Goal: Information Seeking & Learning: Learn about a topic

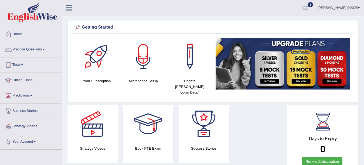
click at [46, 49] on link "Practice Questions" at bounding box center [31, 48] width 62 height 13
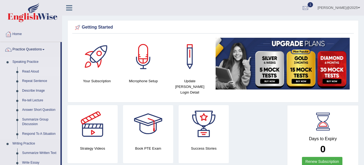
click at [28, 72] on link "Read Aloud" at bounding box center [40, 72] width 41 height 10
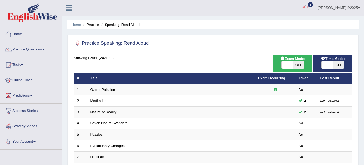
click at [310, 9] on div at bounding box center [305, 8] width 8 height 8
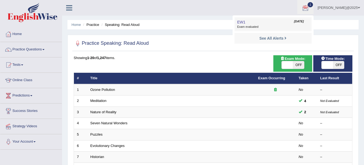
click at [264, 26] on span "Exam evaluated" at bounding box center [273, 27] width 72 height 4
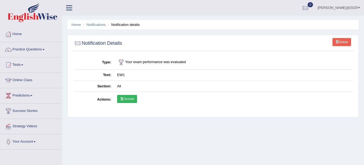
click at [131, 103] on link "Scores" at bounding box center [127, 99] width 20 height 8
click at [22, 33] on link "Home" at bounding box center [31, 33] width 62 height 13
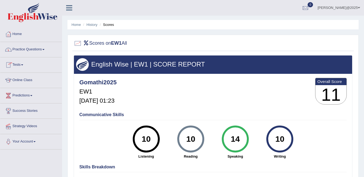
click at [21, 34] on link "Home" at bounding box center [31, 33] width 62 height 13
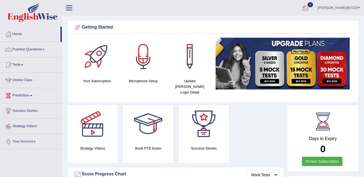
click at [310, 8] on div at bounding box center [305, 8] width 8 height 8
click at [283, 23] on strong "See All Alerts" at bounding box center [271, 23] width 24 height 4
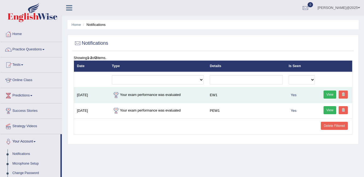
click at [330, 95] on link "View" at bounding box center [330, 95] width 13 height 8
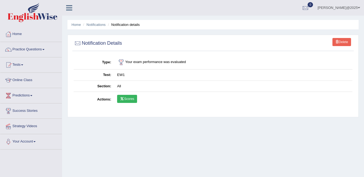
click at [130, 97] on link "Scores" at bounding box center [127, 99] width 20 height 8
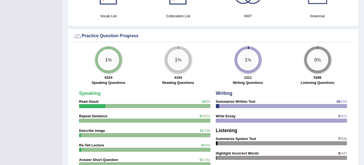
scroll to position [516, 0]
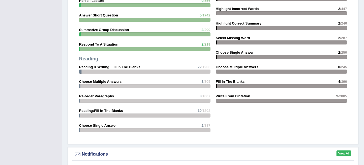
click at [345, 151] on link "View All" at bounding box center [344, 154] width 15 height 6
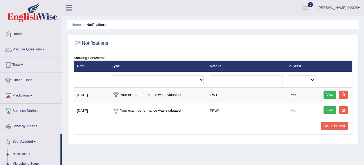
scroll to position [118, 0]
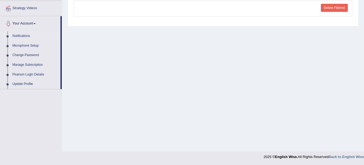
click at [363, 10] on div "Home Notifications Notifications Showing 1-2 of 2 items. Date Type Details Is S…" at bounding box center [213, 17] width 302 height 270
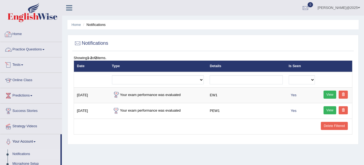
click at [19, 33] on link "Home" at bounding box center [31, 33] width 62 height 13
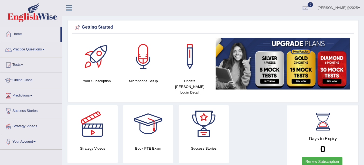
click at [26, 79] on link "Online Class" at bounding box center [31, 79] width 62 height 13
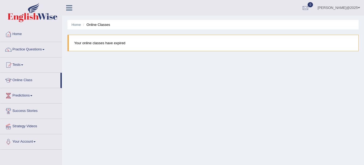
click at [44, 49] on link "Practice Questions" at bounding box center [31, 48] width 62 height 13
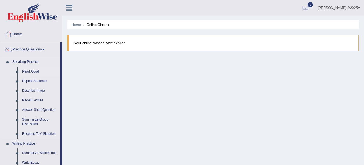
click at [36, 71] on link "Read Aloud" at bounding box center [40, 72] width 41 height 10
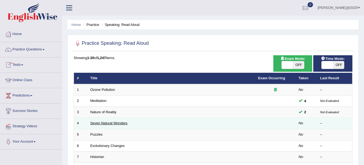
click at [118, 123] on link "Seven Natural Wonders" at bounding box center [108, 123] width 37 height 4
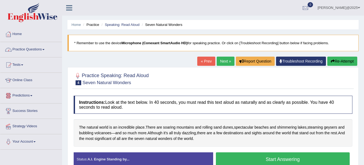
click at [45, 50] on span at bounding box center [43, 49] width 2 height 1
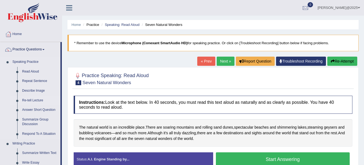
click at [35, 100] on link "Re-tell Lecture" at bounding box center [40, 101] width 41 height 10
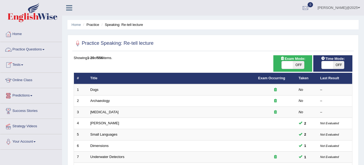
click at [45, 50] on span at bounding box center [43, 49] width 2 height 1
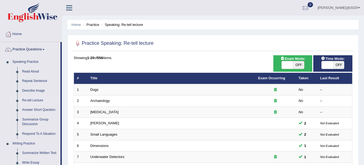
scroll to position [145, 0]
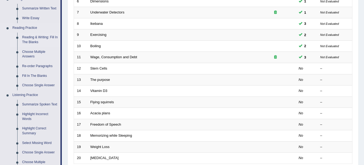
click at [36, 41] on link "Reading & Writing: Fill In The Blanks" at bounding box center [40, 40] width 41 height 14
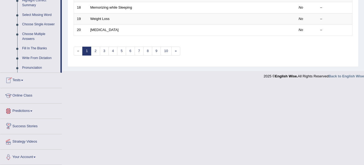
scroll to position [273, 0]
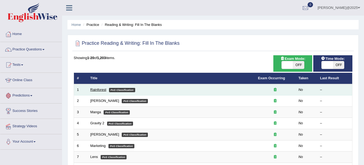
click at [97, 90] on link "Rainforest" at bounding box center [98, 90] width 16 height 4
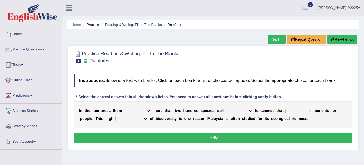
click at [142, 111] on select "have can be has is" at bounding box center [137, 111] width 27 height 6
select select "is"
click at [124, 108] on select "have can be has is" at bounding box center [137, 111] width 27 height 6
click at [143, 110] on select "have can be has is" at bounding box center [137, 111] width 27 height 6
click at [239, 110] on select "knowing known knew know" at bounding box center [239, 111] width 27 height 6
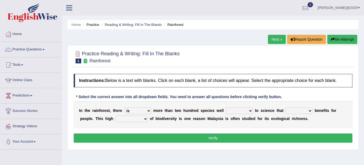
select select "known"
click at [226, 108] on select "knowing known knew know" at bounding box center [239, 111] width 27 height 6
click at [296, 109] on select "contain contained containing contains" at bounding box center [299, 111] width 27 height 6
select select "contains"
click at [286, 108] on select "contain contained containing contains" at bounding box center [299, 111] width 27 height 6
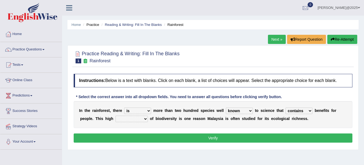
click at [115, 119] on select "condensation conjunction continuity complexity" at bounding box center [131, 119] width 32 height 6
select select "complexity"
click at [115, 116] on select "condensation conjunction continuity complexity" at bounding box center [131, 119] width 32 height 6
click at [208, 137] on button "Verify" at bounding box center [213, 138] width 279 height 9
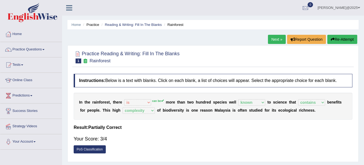
click at [90, 148] on link "PoS Classification" at bounding box center [90, 149] width 32 height 8
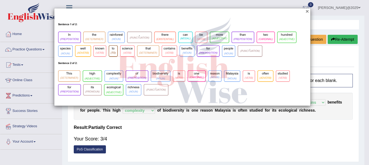
click at [307, 10] on button "×" at bounding box center [306, 11] width 3 height 6
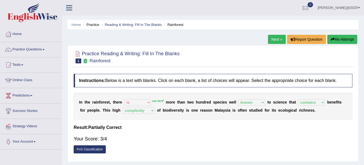
click at [279, 39] on link "Next »" at bounding box center [277, 39] width 18 height 9
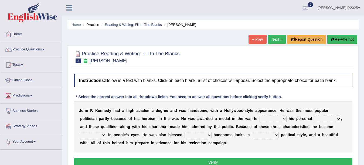
click at [45, 47] on link "Practice Questions" at bounding box center [31, 48] width 62 height 13
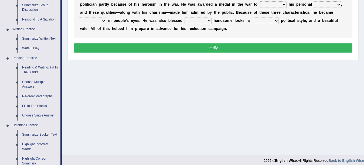
scroll to position [111, 0]
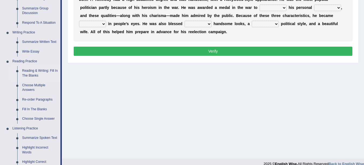
click at [34, 72] on link "Reading & Writing: Fill In The Blanks" at bounding box center [40, 73] width 41 height 14
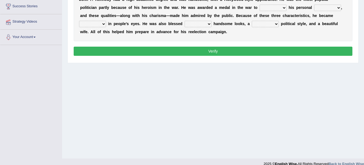
scroll to position [118, 0]
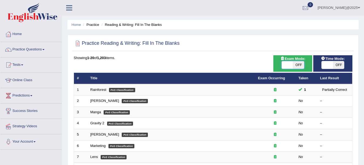
click at [286, 67] on span at bounding box center [287, 65] width 11 height 8
checkbox input "true"
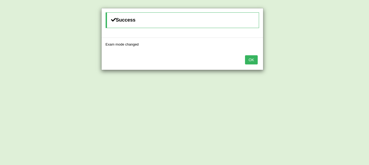
click at [255, 59] on button "OK" at bounding box center [251, 59] width 12 height 9
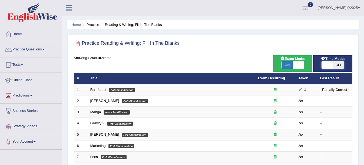
drag, startPoint x: 0, startPoint y: 0, endPoint x: 329, endPoint y: 65, distance: 335.1
click at [329, 65] on span at bounding box center [327, 65] width 11 height 8
click at [327, 66] on span at bounding box center [327, 65] width 11 height 8
checkbox input "true"
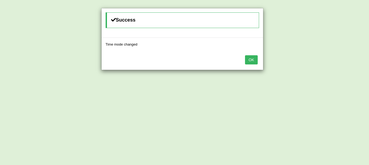
click at [255, 60] on button "OK" at bounding box center [251, 59] width 12 height 9
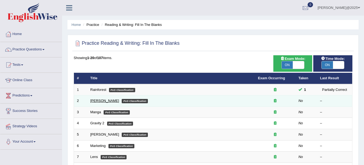
click at [96, 101] on link "[PERSON_NAME]" at bounding box center [104, 101] width 29 height 4
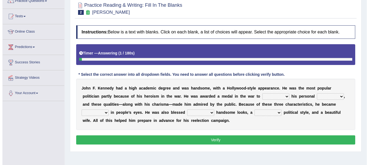
scroll to position [43, 0]
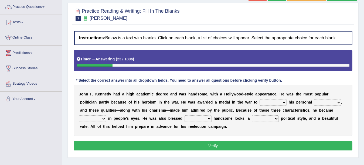
click at [260, 101] on select "prove show evidence upthrow" at bounding box center [273, 102] width 27 height 6
select select "show"
click at [260, 99] on select "prove show evidence upthrow" at bounding box center [273, 102] width 27 height 6
click at [314, 101] on select "passion courage charm liking" at bounding box center [327, 102] width 27 height 6
select select "courage"
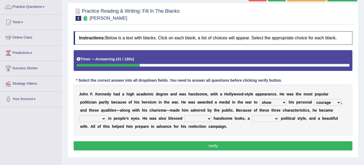
click at [314, 99] on select "passion courage charm liking" at bounding box center [327, 102] width 27 height 6
click at [106, 115] on select "iconic ironic identical impotent" at bounding box center [92, 118] width 27 height 6
select select "iconic"
click at [106, 115] on select "iconic ironic identical impotent" at bounding box center [92, 118] width 27 height 6
click at [185, 119] on select "with in upon to" at bounding box center [198, 118] width 27 height 6
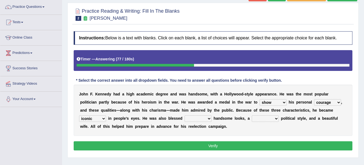
select select "with"
click at [185, 115] on select "with in upon to" at bounding box center [198, 118] width 27 height 6
click at [252, 118] on select "mending mends mended mend" at bounding box center [265, 118] width 27 height 6
select select "mended"
click at [252, 115] on select "mending mends mended mend" at bounding box center [265, 118] width 27 height 6
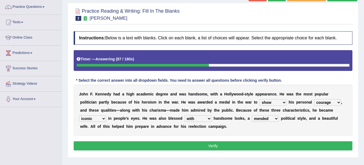
click at [210, 146] on button "Verify" at bounding box center [213, 145] width 279 height 9
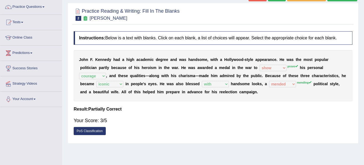
click at [89, 131] on link "PoS Classification" at bounding box center [90, 131] width 32 height 8
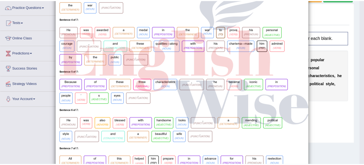
scroll to position [0, 0]
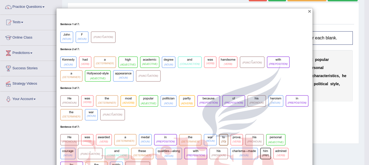
click at [308, 11] on button "×" at bounding box center [309, 11] width 3 height 6
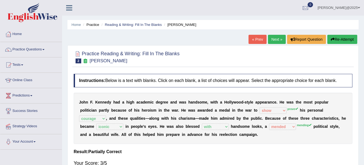
click at [277, 40] on link "Next »" at bounding box center [277, 39] width 18 height 9
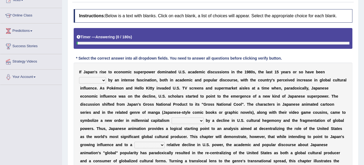
scroll to position [75, 0]
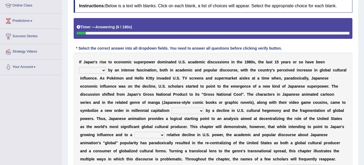
click at [106, 67] on select "marked dedicated made inspired" at bounding box center [92, 70] width 27 height 6
select select "made"
click at [106, 67] on select "marked dedicated made inspired" at bounding box center [92, 70] width 27 height 6
click at [204, 108] on select "pocessed characterized opposed tangled" at bounding box center [188, 111] width 32 height 6
select select "opposed"
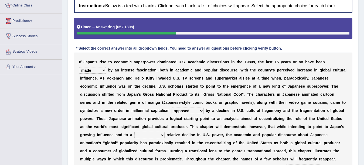
click at [204, 108] on select "pocessed characterized opposed tangled" at bounding box center [188, 111] width 32 height 6
click at [165, 132] on select "concomitant discrete proportional legitimate" at bounding box center [149, 135] width 30 height 6
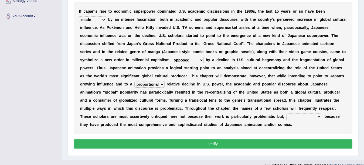
scroll to position [126, 0]
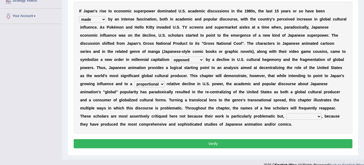
click at [165, 81] on select "concomitant discrete proportional legitimate" at bounding box center [149, 84] width 30 height 6
select select "discrete"
click at [165, 81] on select "concomitant discrete proportional legitimate" at bounding box center [149, 84] width 30 height 6
click at [286, 116] on select "however on the contrary in addition on the whole" at bounding box center [303, 116] width 35 height 6
select select "on the whole"
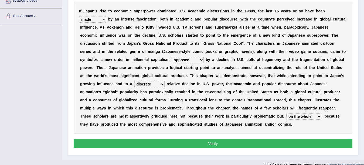
click at [286, 113] on select "however on the contrary in addition on the whole" at bounding box center [303, 116] width 35 height 6
click at [214, 139] on button "Verify" at bounding box center [213, 143] width 279 height 9
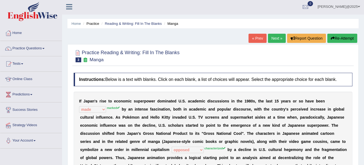
scroll to position [0, 0]
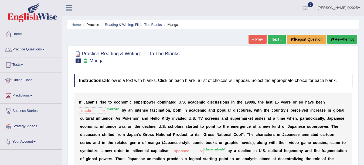
click at [43, 49] on link "Practice Questions" at bounding box center [31, 48] width 62 height 13
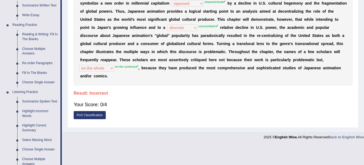
scroll to position [151, 0]
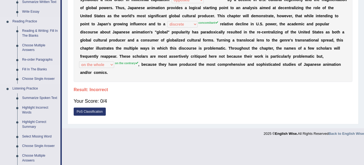
click at [44, 70] on link "Fill In The Blanks" at bounding box center [40, 70] width 41 height 10
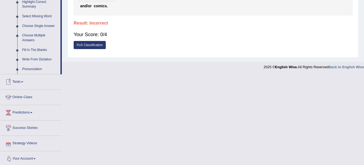
scroll to position [227, 0]
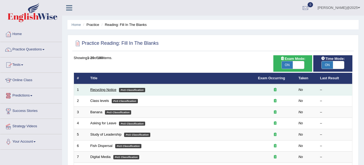
click at [104, 88] on link "Recycling Notice" at bounding box center [103, 90] width 26 height 4
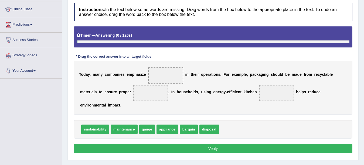
scroll to position [76, 0]
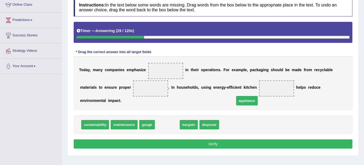
drag, startPoint x: 167, startPoint y: 116, endPoint x: 246, endPoint y: 92, distance: 83.2
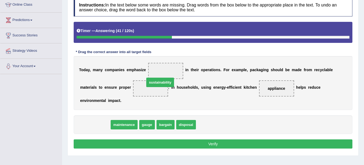
drag, startPoint x: 93, startPoint y: 119, endPoint x: 158, endPoint y: 77, distance: 77.6
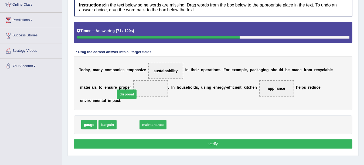
drag, startPoint x: 122, startPoint y: 118, endPoint x: 120, endPoint y: 87, distance: 30.5
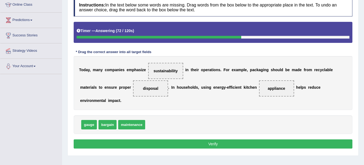
click at [208, 140] on button "Verify" at bounding box center [213, 144] width 279 height 9
